Goal: Navigation & Orientation: Understand site structure

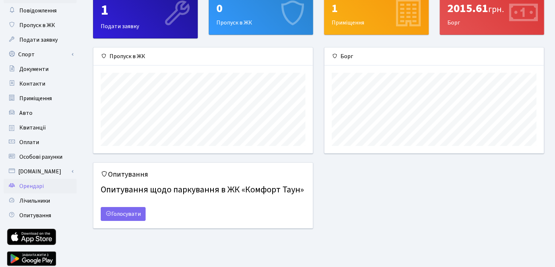
scroll to position [37, 0]
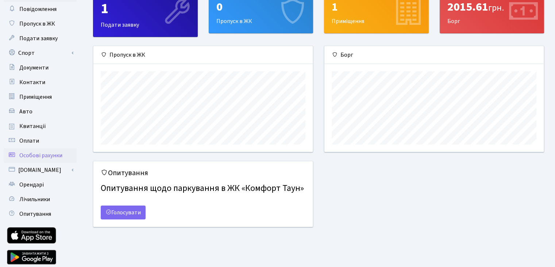
click at [40, 158] on span "Особові рахунки" at bounding box center [40, 155] width 43 height 8
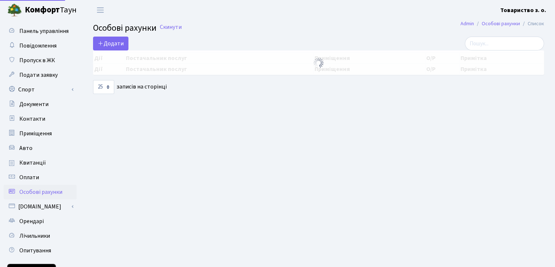
select select "25"
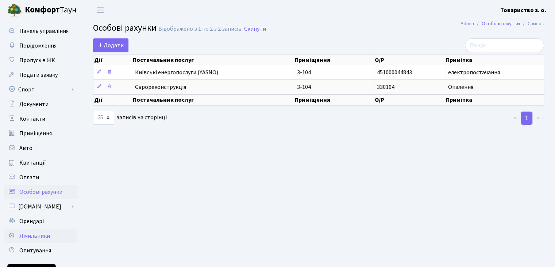
click at [42, 232] on span "Лічильники" at bounding box center [34, 236] width 31 height 8
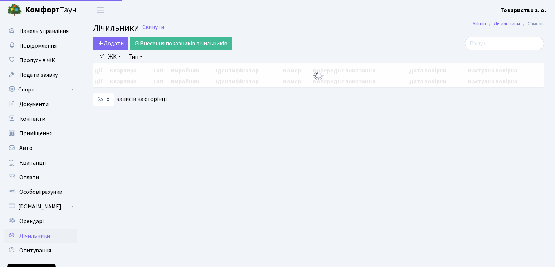
select select "25"
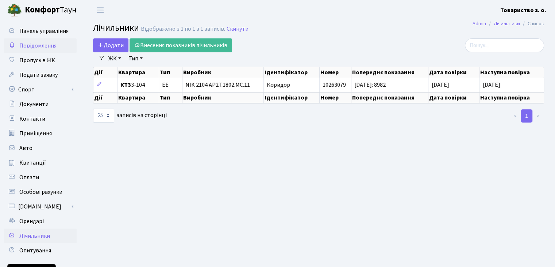
click at [38, 47] on span "Повідомлення" at bounding box center [37, 46] width 37 height 8
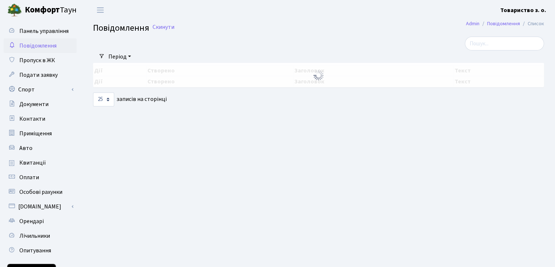
select select "25"
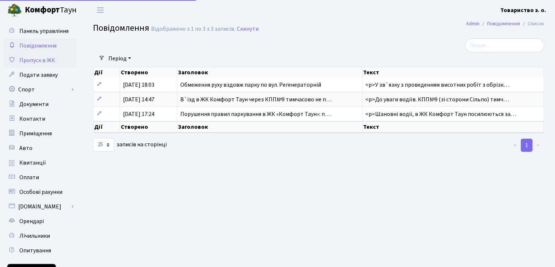
click at [38, 62] on span "Пропуск в ЖК" at bounding box center [37, 60] width 36 height 8
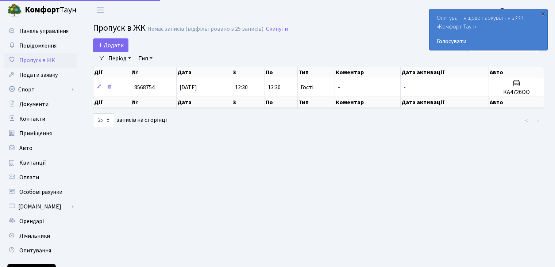
select select "25"
click at [38, 77] on span "Подати заявку" at bounding box center [38, 75] width 38 height 8
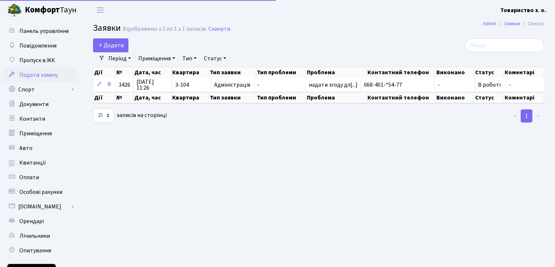
select select "25"
click at [41, 96] on link "Спорт" at bounding box center [40, 89] width 73 height 15
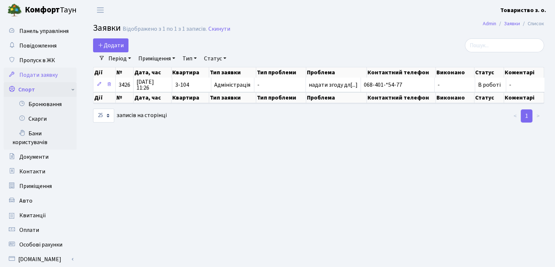
click at [37, 87] on link "Спорт" at bounding box center [40, 89] width 73 height 15
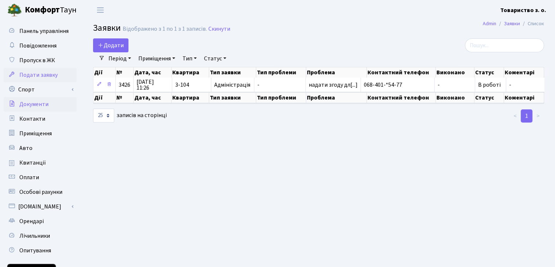
click at [41, 104] on span "Документи" at bounding box center [33, 104] width 29 height 8
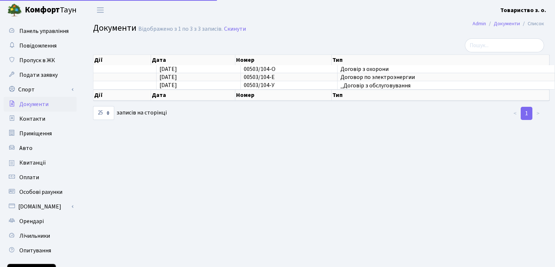
select select "25"
click at [44, 115] on link "Контакти" at bounding box center [40, 118] width 73 height 15
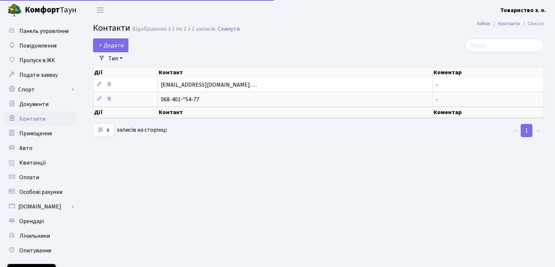
select select "25"
click at [46, 135] on span "Приміщення" at bounding box center [35, 133] width 32 height 8
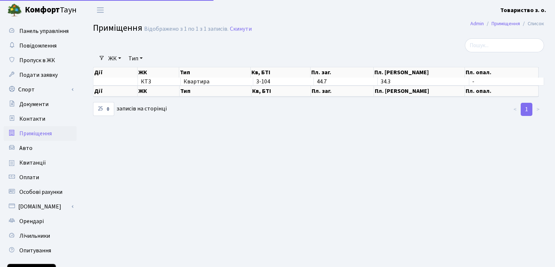
select select "25"
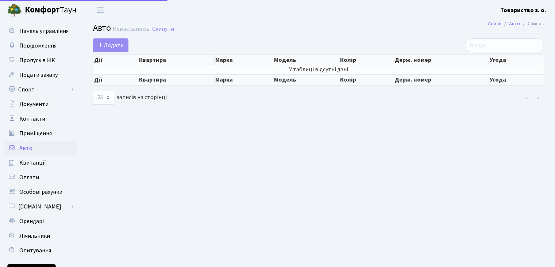
select select "25"
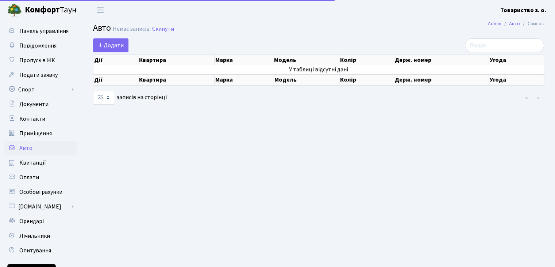
click at [41, 165] on span "Квитанції" at bounding box center [32, 162] width 27 height 8
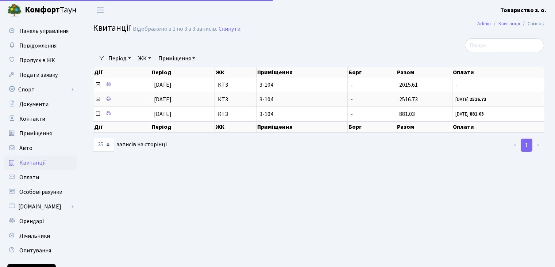
select select "25"
click at [46, 179] on link "Оплати" at bounding box center [40, 177] width 73 height 15
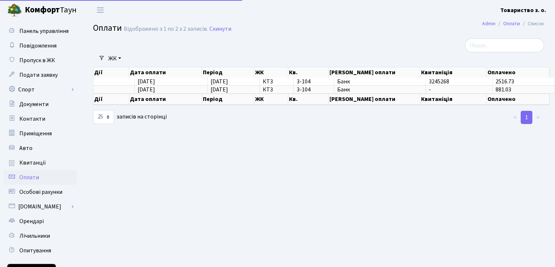
select select "25"
